Goal: Navigation & Orientation: Find specific page/section

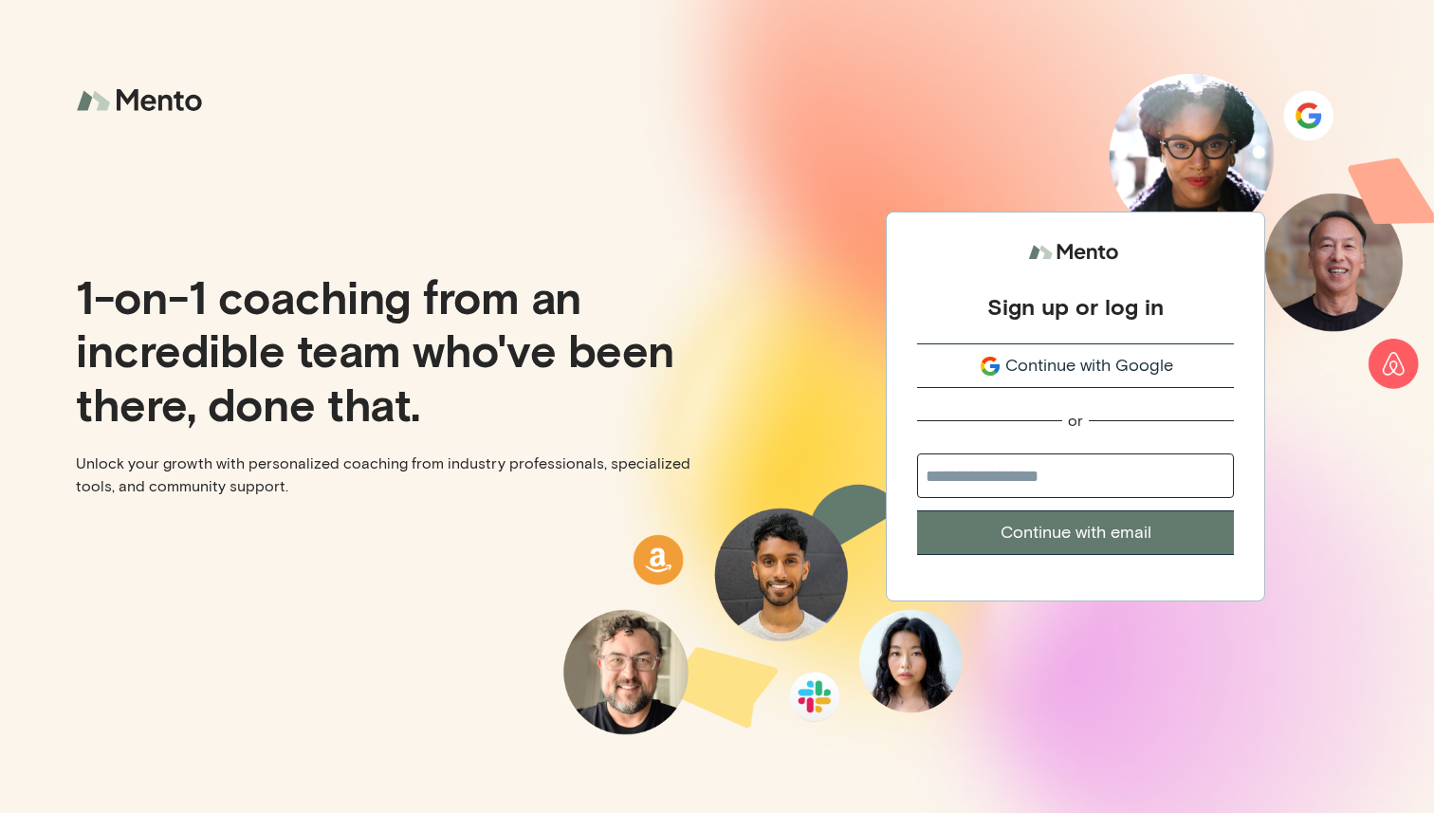
click at [1071, 356] on span "Continue with Google" at bounding box center [1089, 366] width 168 height 26
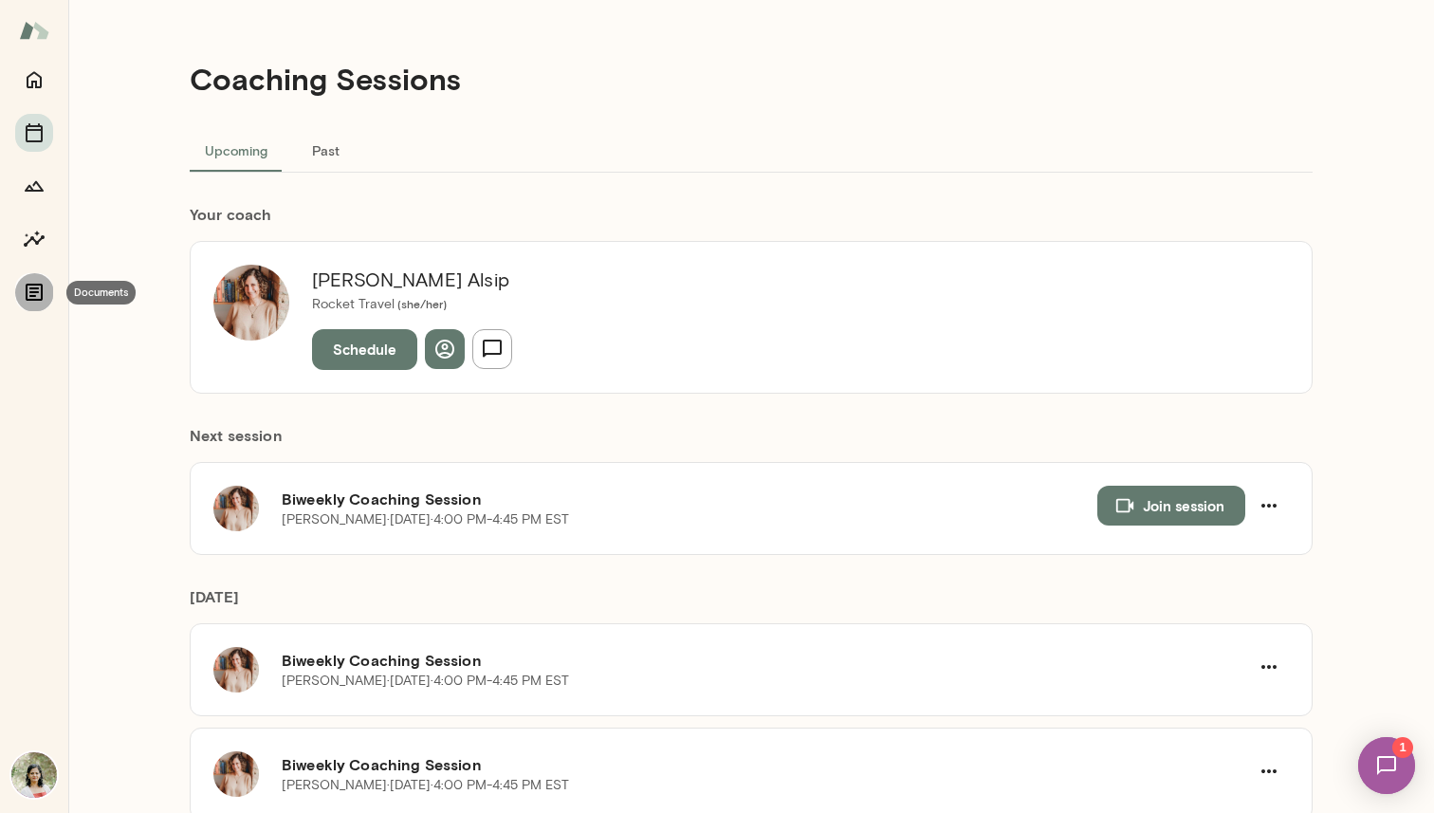
click at [24, 293] on icon "Documents" at bounding box center [34, 292] width 23 height 23
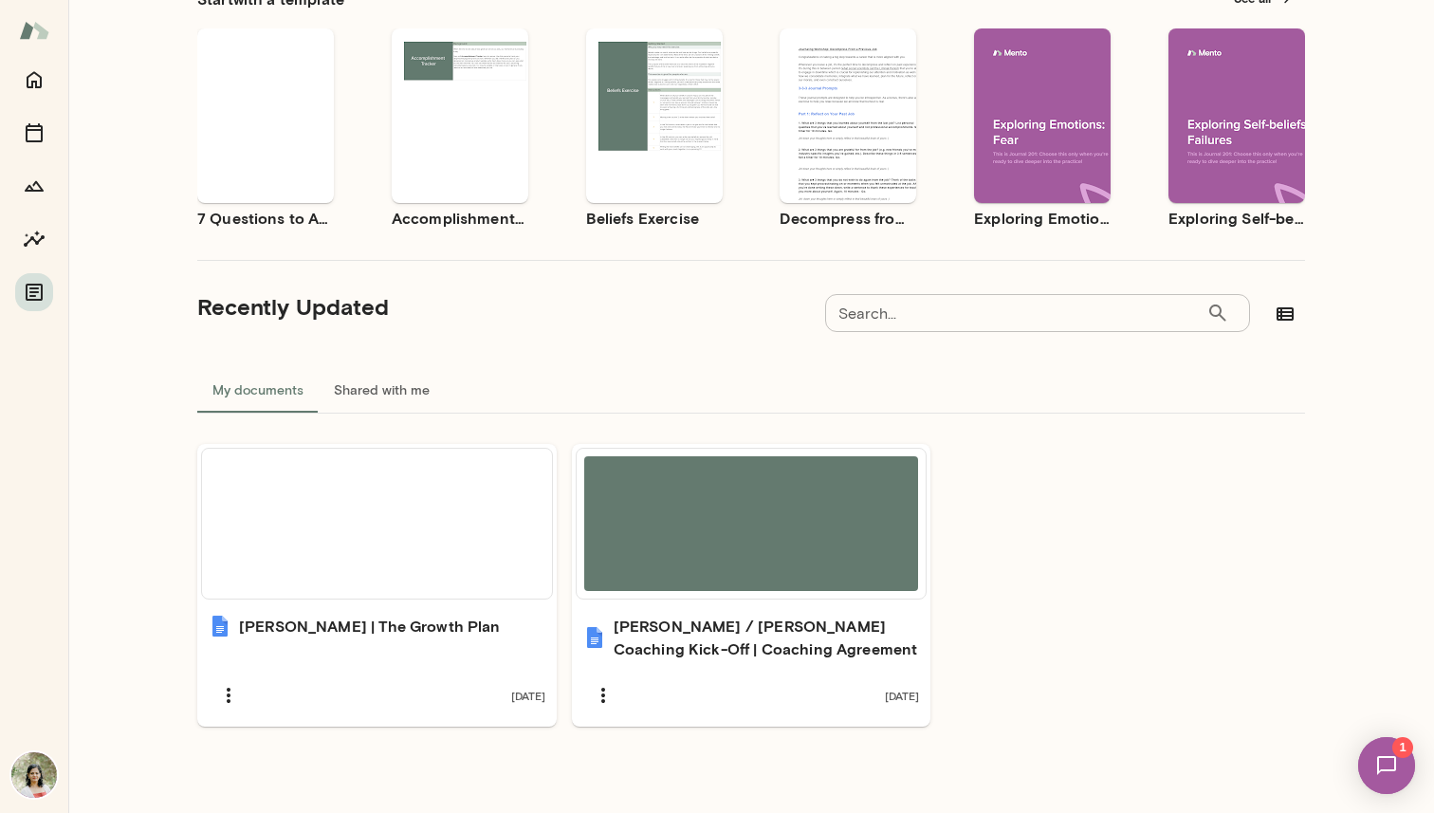
scroll to position [164, 0]
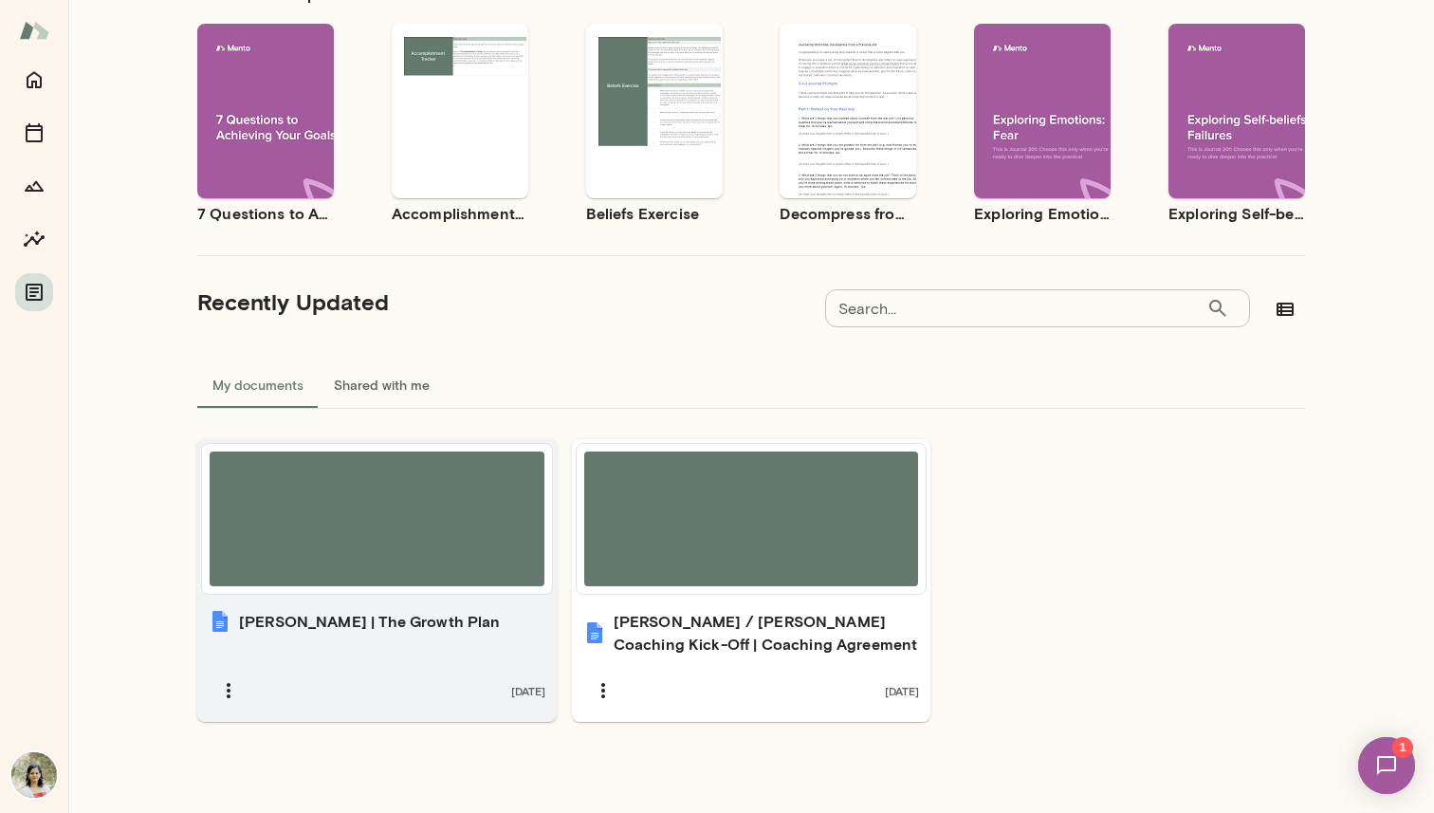
click at [351, 593] on div at bounding box center [377, 519] width 350 height 150
